Goal: Task Accomplishment & Management: Manage account settings

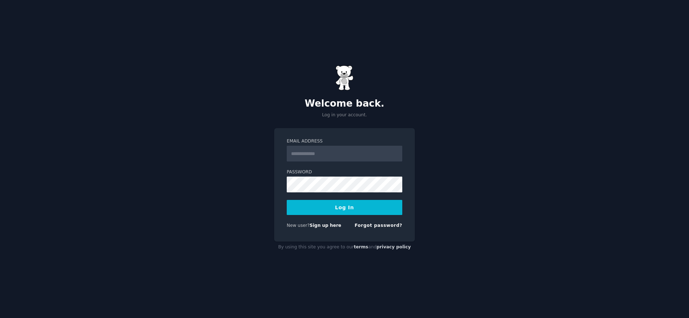
click at [333, 151] on input "Email Address" at bounding box center [345, 154] width 116 height 16
type input "**********"
click at [457, 162] on div "**********" at bounding box center [344, 159] width 689 height 318
click at [387, 209] on button "Log In" at bounding box center [345, 207] width 116 height 15
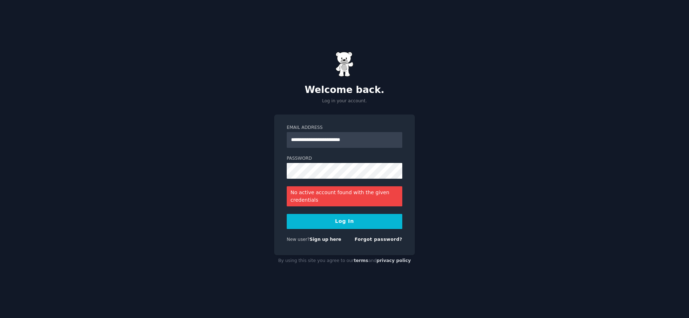
click at [319, 242] on link "Sign up here" at bounding box center [326, 239] width 32 height 5
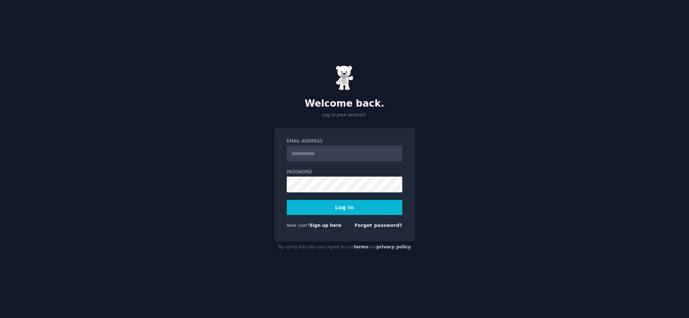
click at [310, 156] on input "Email Address" at bounding box center [345, 154] width 116 height 16
type input "**********"
click at [389, 226] on link "Forgot password?" at bounding box center [379, 225] width 48 height 5
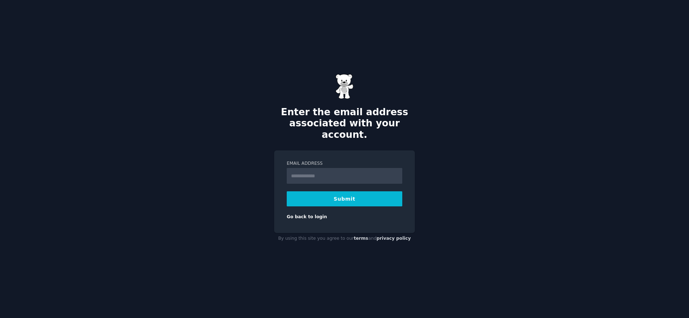
click at [324, 168] on input "Email Address" at bounding box center [345, 176] width 116 height 16
type input "**********"
click at [330, 194] on button "Submit" at bounding box center [345, 198] width 116 height 15
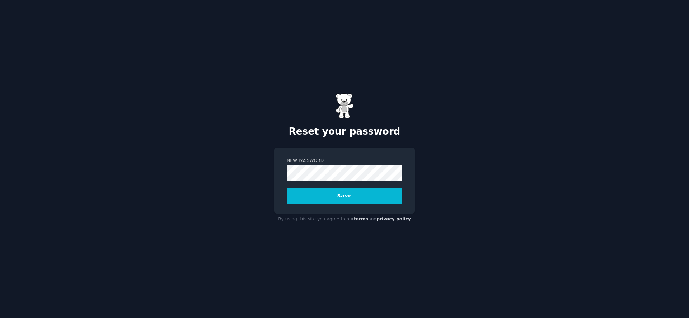
click at [359, 197] on button "Save" at bounding box center [345, 196] width 116 height 15
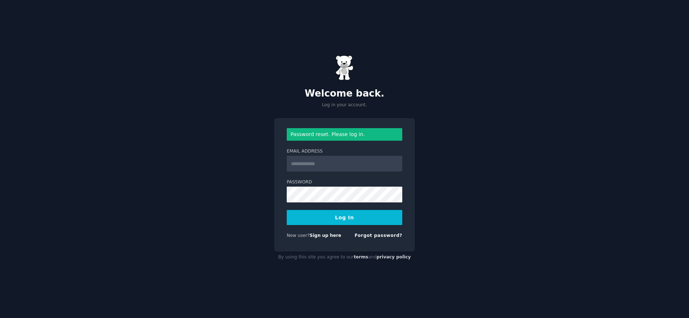
click at [314, 166] on input "Email Address" at bounding box center [345, 164] width 116 height 16
type input "**********"
click at [329, 223] on button "Log In" at bounding box center [345, 217] width 116 height 15
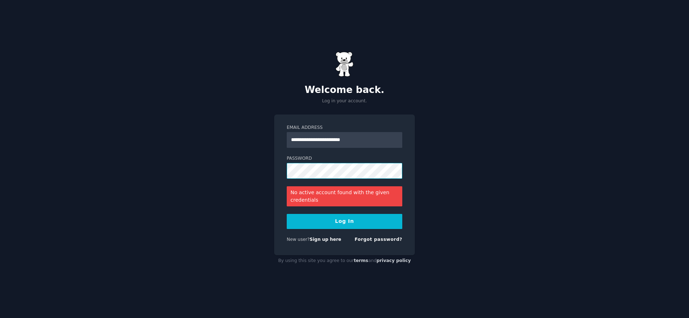
click at [270, 167] on div "**********" at bounding box center [344, 159] width 689 height 318
click at [386, 220] on button "Log In" at bounding box center [345, 221] width 116 height 15
click at [334, 223] on button "Log In" at bounding box center [345, 221] width 116 height 15
click at [386, 238] on link "Forgot password?" at bounding box center [379, 239] width 48 height 5
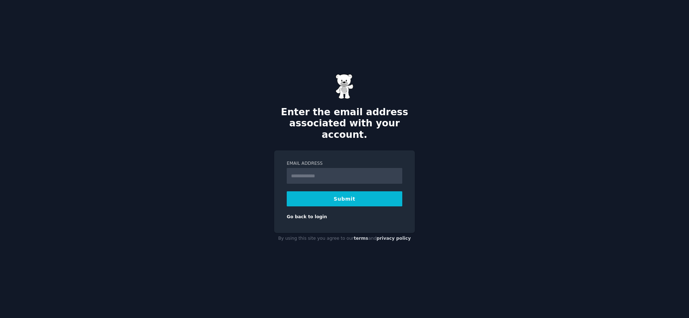
click at [306, 170] on input "Email Address" at bounding box center [345, 176] width 116 height 16
type input "**********"
click at [335, 195] on button "Submit" at bounding box center [345, 198] width 116 height 15
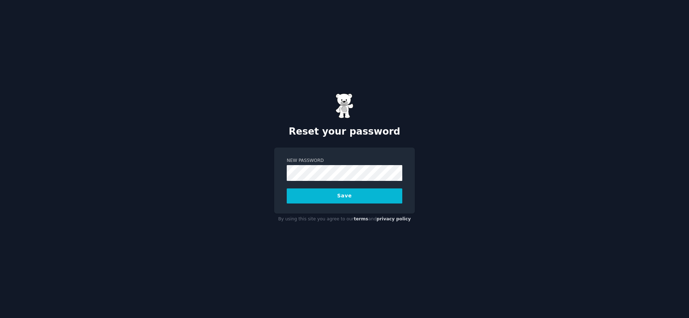
click at [343, 195] on button "Save" at bounding box center [345, 196] width 116 height 15
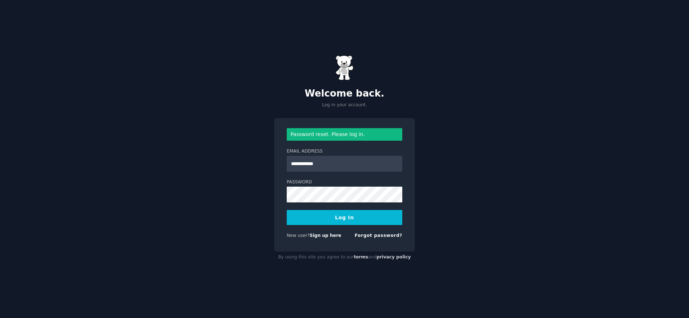
type input "**********"
drag, startPoint x: 336, startPoint y: 164, endPoint x: 282, endPoint y: 162, distance: 54.6
click at [282, 162] on div "**********" at bounding box center [344, 185] width 141 height 134
click at [306, 157] on input "Email Address" at bounding box center [345, 164] width 116 height 16
type input "**********"
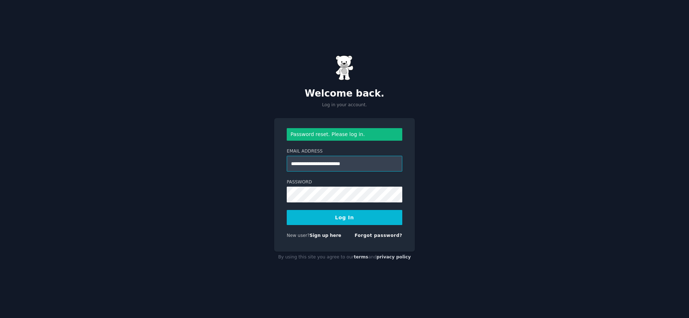
click at [292, 165] on input "**********" at bounding box center [345, 164] width 116 height 16
click at [312, 221] on button "Log In" at bounding box center [345, 217] width 116 height 15
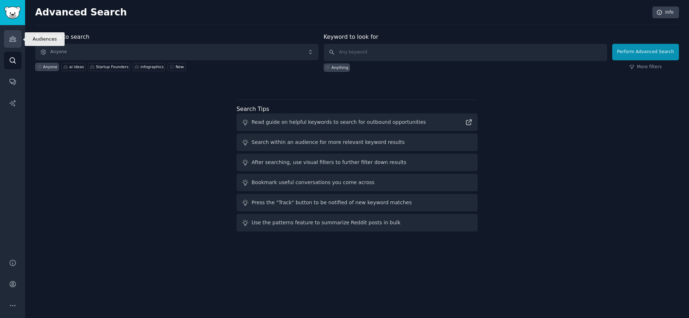
click at [11, 37] on icon "Sidebar" at bounding box center [12, 39] width 6 height 5
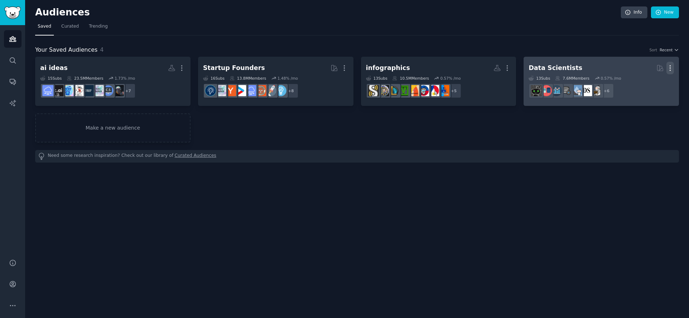
click at [671, 65] on icon "button" at bounding box center [671, 68] width 8 height 8
click at [651, 83] on p "Delete" at bounding box center [651, 83] width 17 height 8
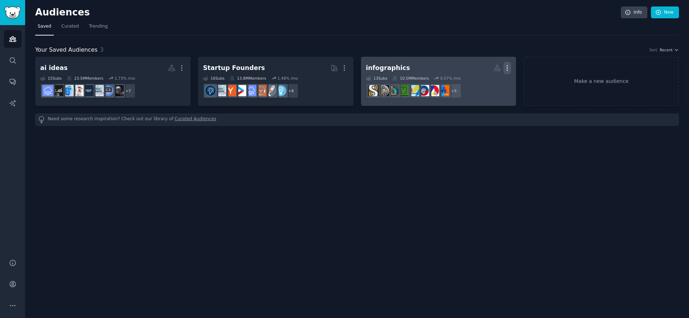
click at [510, 67] on icon "button" at bounding box center [508, 68] width 8 height 8
click at [488, 88] on div "Delete" at bounding box center [483, 83] width 34 height 15
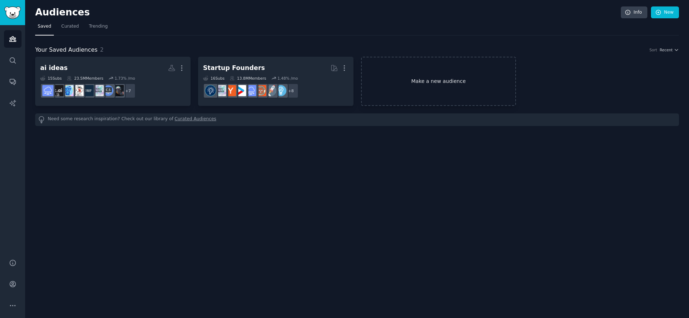
click at [437, 85] on link "Make a new audience" at bounding box center [438, 81] width 155 height 49
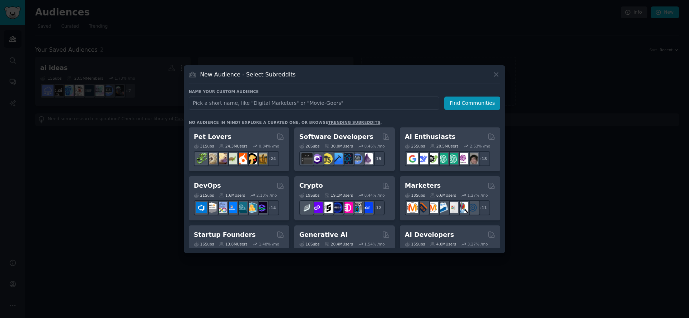
click at [251, 104] on input "text" at bounding box center [314, 103] width 251 height 13
type input "teachers"
click at [469, 107] on button "Find Communities" at bounding box center [473, 103] width 56 height 13
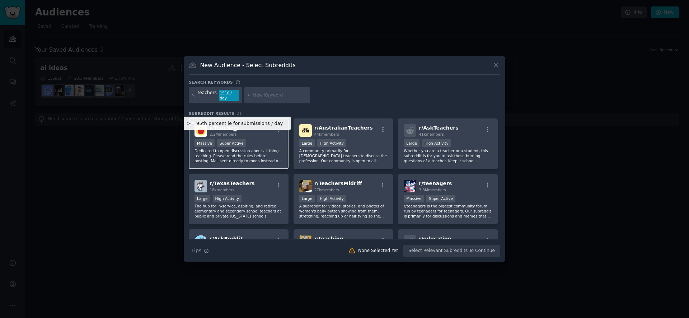
click at [237, 141] on div "Super Active" at bounding box center [231, 143] width 29 height 8
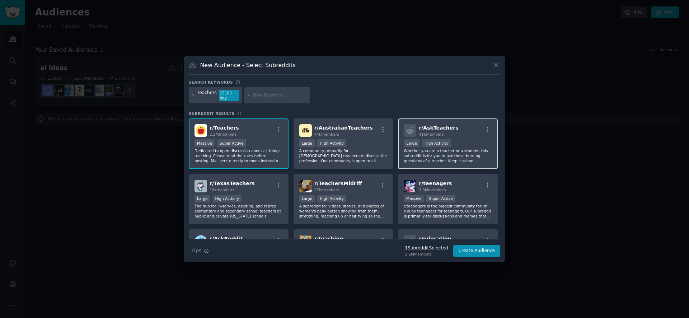
click at [440, 145] on div "Large High Activity" at bounding box center [448, 143] width 88 height 9
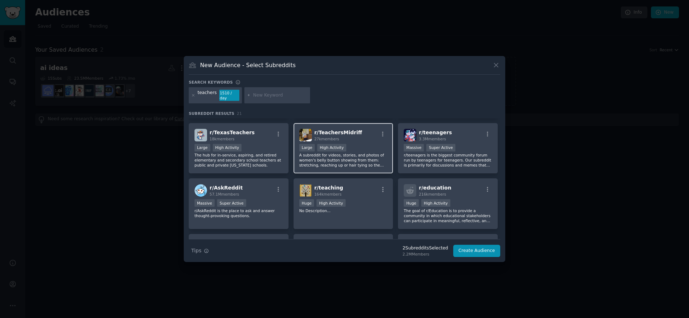
scroll to position [54, 0]
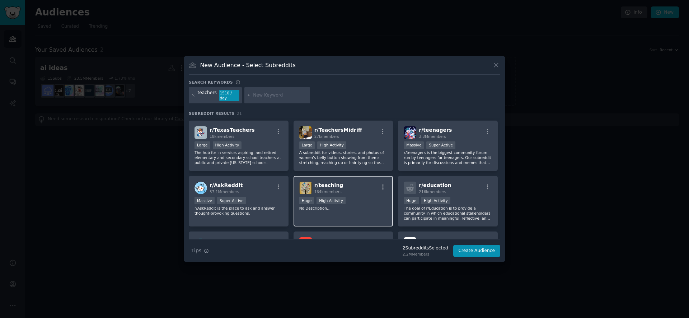
click at [332, 206] on p "No Description..." at bounding box center [343, 208] width 88 height 5
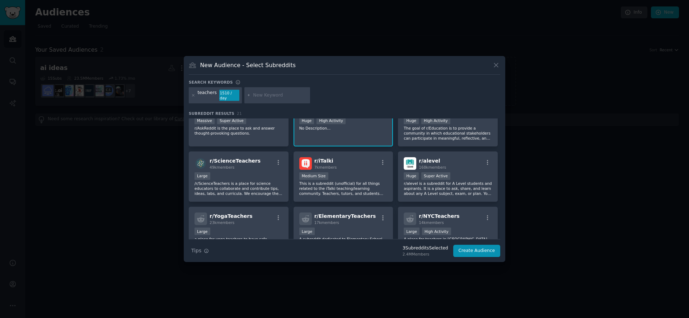
scroll to position [130, 0]
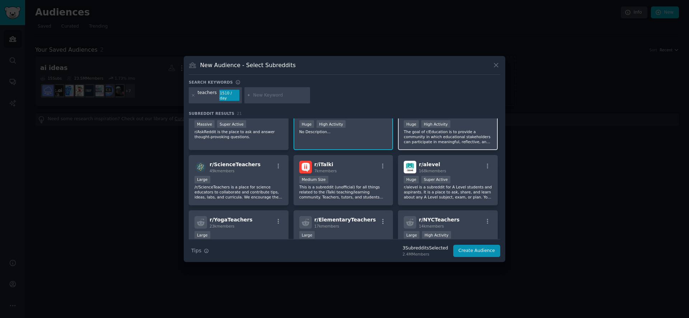
click at [425, 130] on p "The goal of r/Education is to provide a community in which educational stakehol…" at bounding box center [448, 136] width 88 height 15
click at [236, 185] on p "/r/ScienceTeachers is a place for science educators to collaborate and contribu…" at bounding box center [239, 192] width 88 height 15
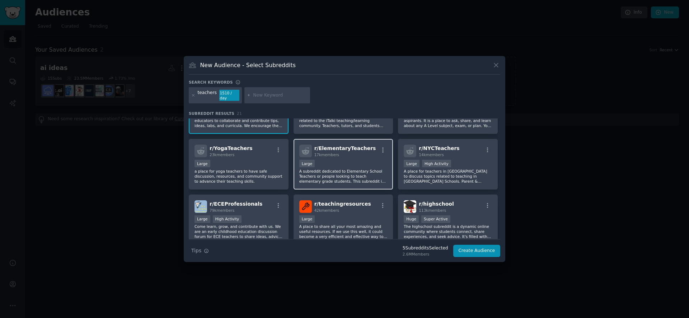
scroll to position [242, 0]
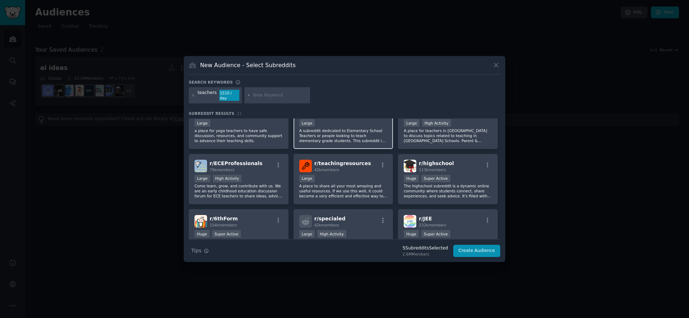
click at [339, 134] on p "A subreddit dedicated to Elementary School Teachers or people looking to teach …" at bounding box center [343, 135] width 88 height 15
click at [341, 188] on p "A place to share all your most amazing and useful resources. If we use this wel…" at bounding box center [343, 190] width 88 height 15
click at [339, 177] on div "Large" at bounding box center [343, 179] width 88 height 9
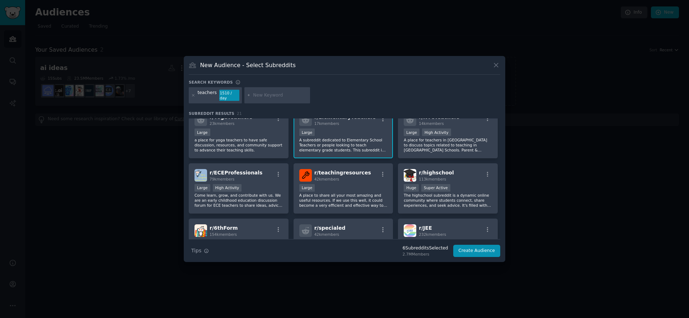
click at [335, 139] on p "A subreddit dedicated to Elementary School Teachers or people looking to teach …" at bounding box center [343, 145] width 88 height 15
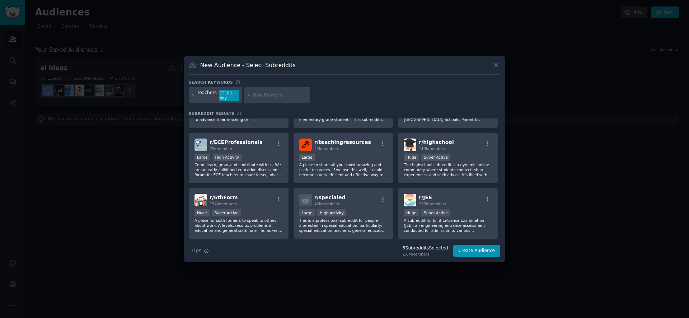
scroll to position [262, 0]
click at [473, 219] on p "A subreddit for Joint Entrance Examination (JEE), an engineering entrance asses…" at bounding box center [448, 226] width 88 height 15
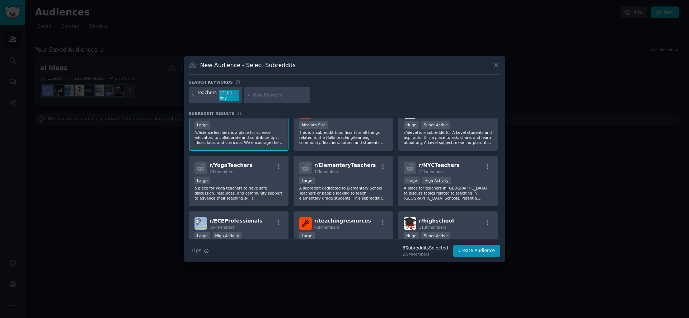
scroll to position [162, 0]
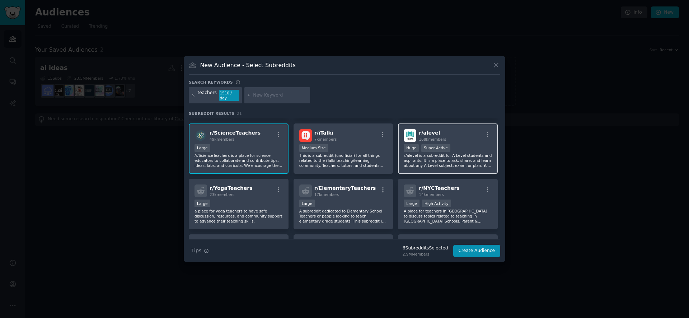
click at [439, 155] on p "r/alevel is a subreddit for A Level students and aspirants. It is a place to as…" at bounding box center [448, 160] width 88 height 15
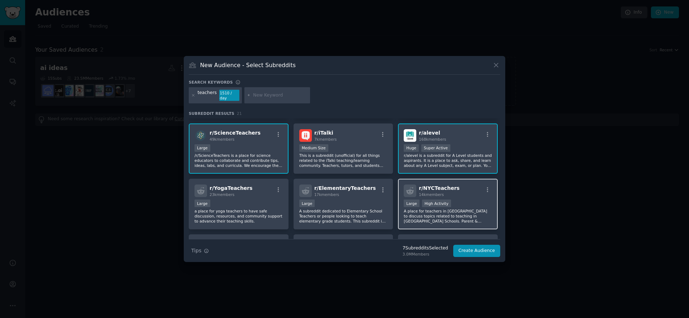
click at [438, 209] on p "A place for teachers in NYC to discuss topics related to teaching in NYC School…" at bounding box center [448, 216] width 88 height 15
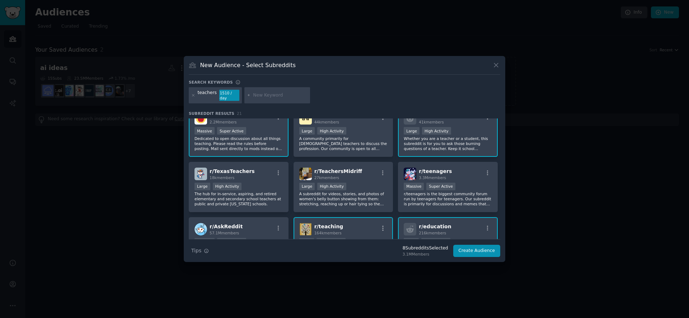
scroll to position [0, 0]
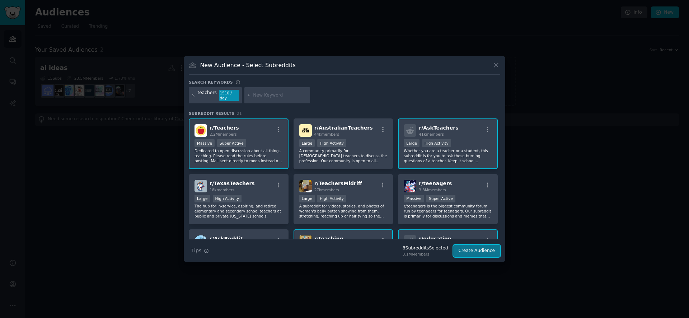
click at [469, 246] on button "Create Audience" at bounding box center [477, 251] width 47 height 12
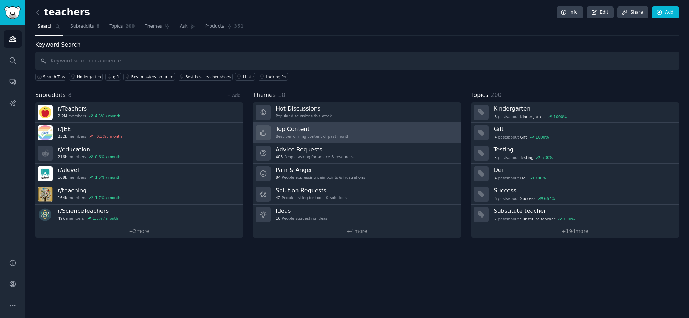
click at [312, 137] on div "Best-performing content of past month" at bounding box center [313, 136] width 74 height 5
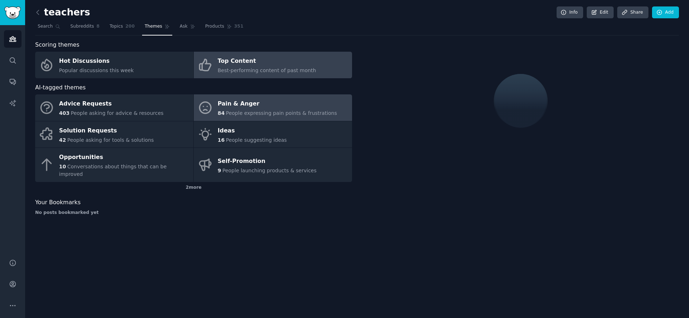
click at [248, 112] on span "People expressing pain points & frustrations" at bounding box center [281, 113] width 111 height 6
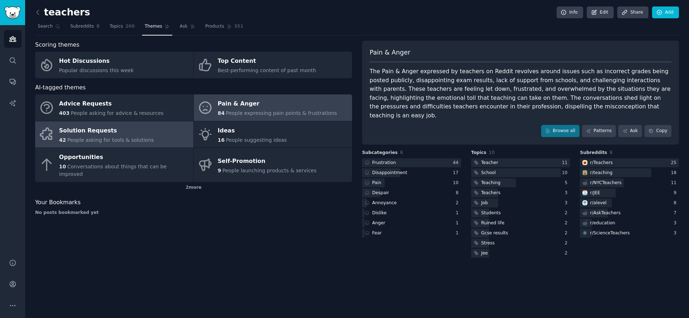
click at [87, 134] on div "Solution Requests" at bounding box center [106, 130] width 95 height 11
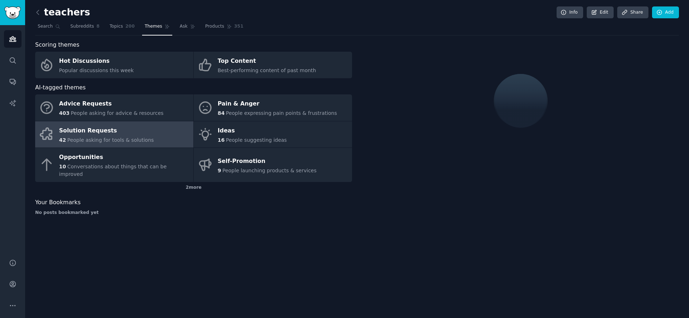
click at [87, 134] on div "Solution Requests" at bounding box center [106, 130] width 95 height 11
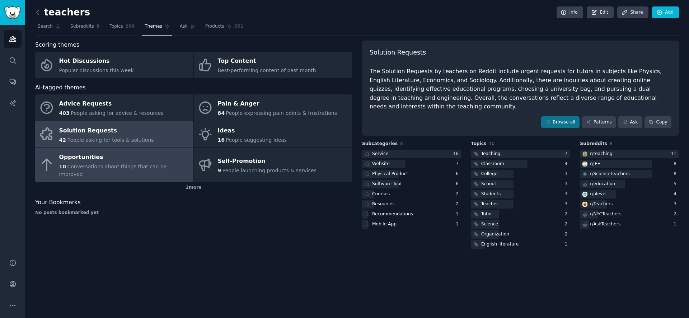
click at [90, 163] on div "10 Conversations about things that can be improved" at bounding box center [124, 170] width 131 height 15
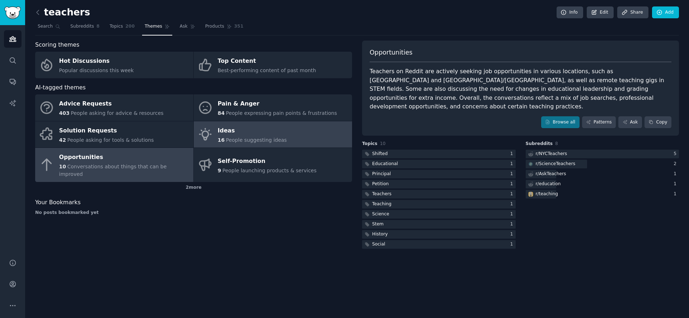
click at [234, 132] on div "Ideas" at bounding box center [252, 130] width 69 height 11
